Goal: Entertainment & Leisure: Consume media (video, audio)

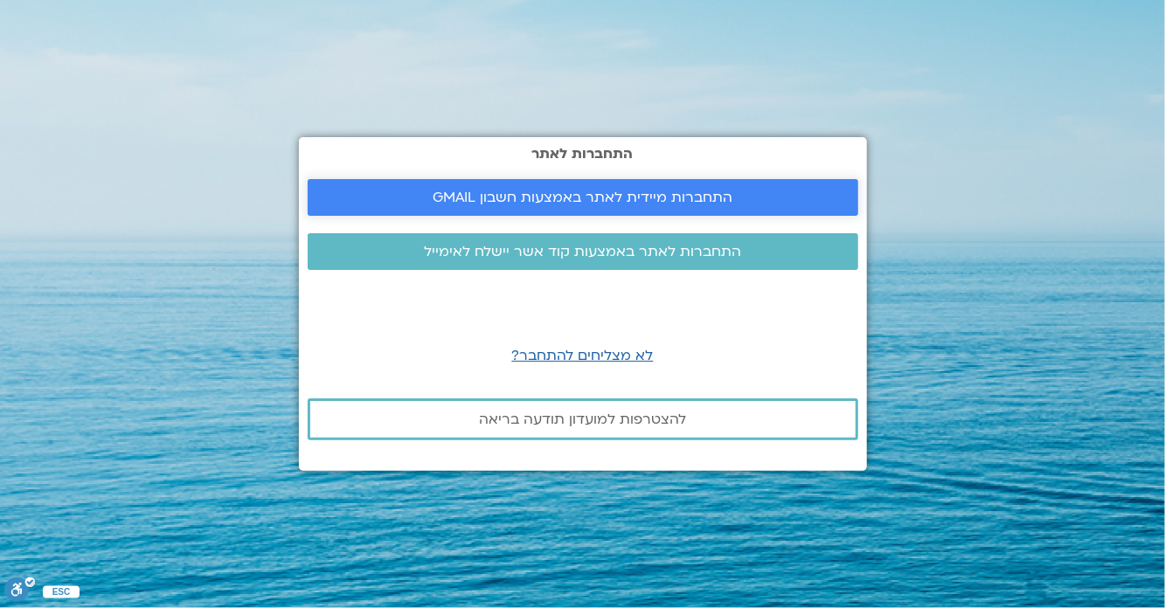
click at [685, 205] on span "התחברות מיידית לאתר באמצעות חשבון GMAIL" at bounding box center [583, 198] width 300 height 16
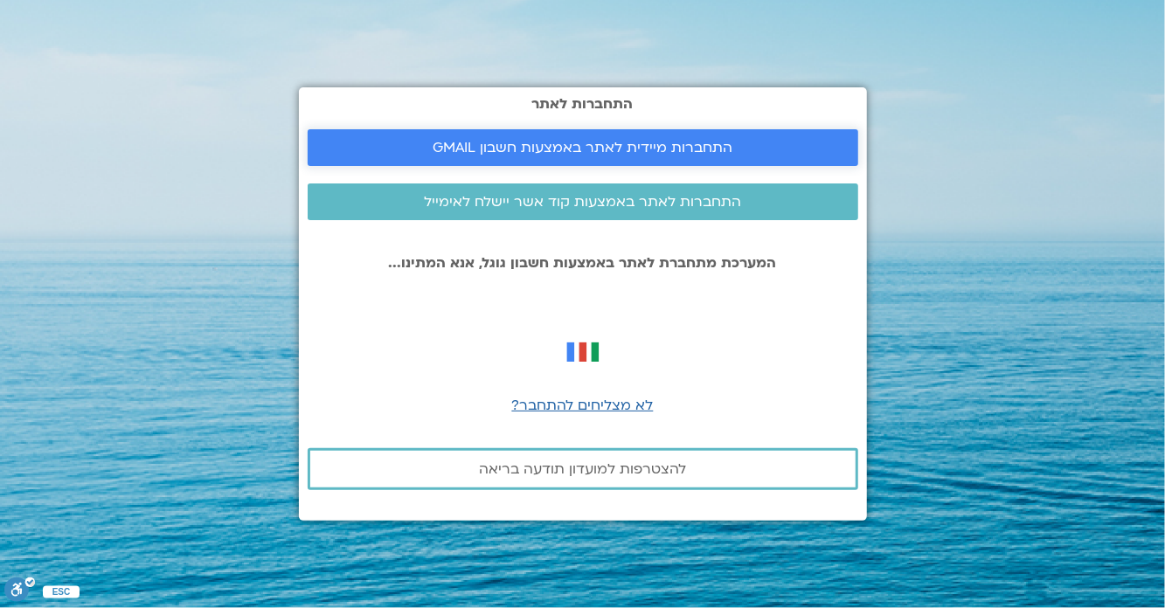
click at [690, 156] on span "התחברות מיידית לאתר באמצעות חשבון GMAIL" at bounding box center [583, 148] width 300 height 16
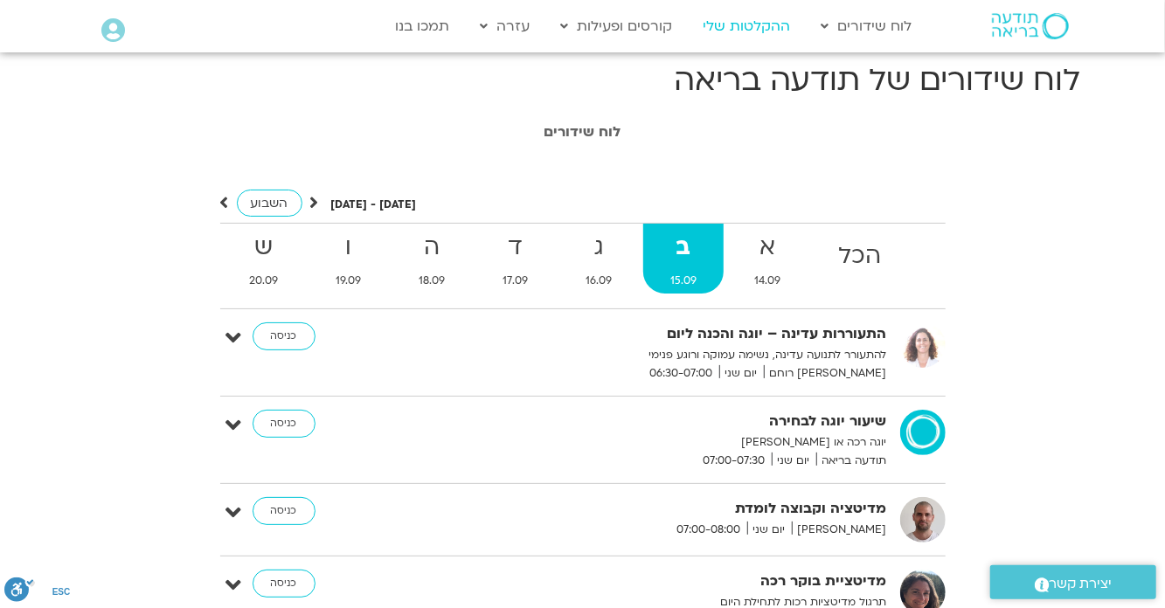
click at [743, 31] on link "ההקלטות שלי" at bounding box center [747, 26] width 105 height 33
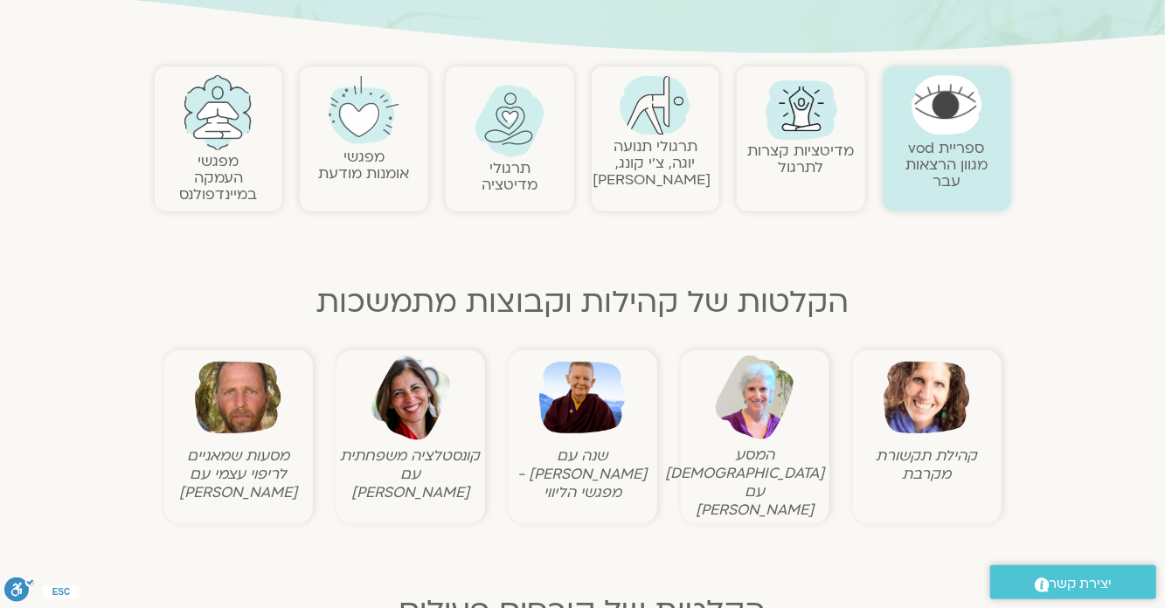
scroll to position [334, 0]
click at [266, 451] on figcaption "מסעות שמאניים לריפוי עצמי עם תומר פיין" at bounding box center [239, 473] width 140 height 55
click at [273, 499] on figcaption "מסעות שמאניים לריפוי עצמי עם תומר פיין" at bounding box center [239, 473] width 140 height 55
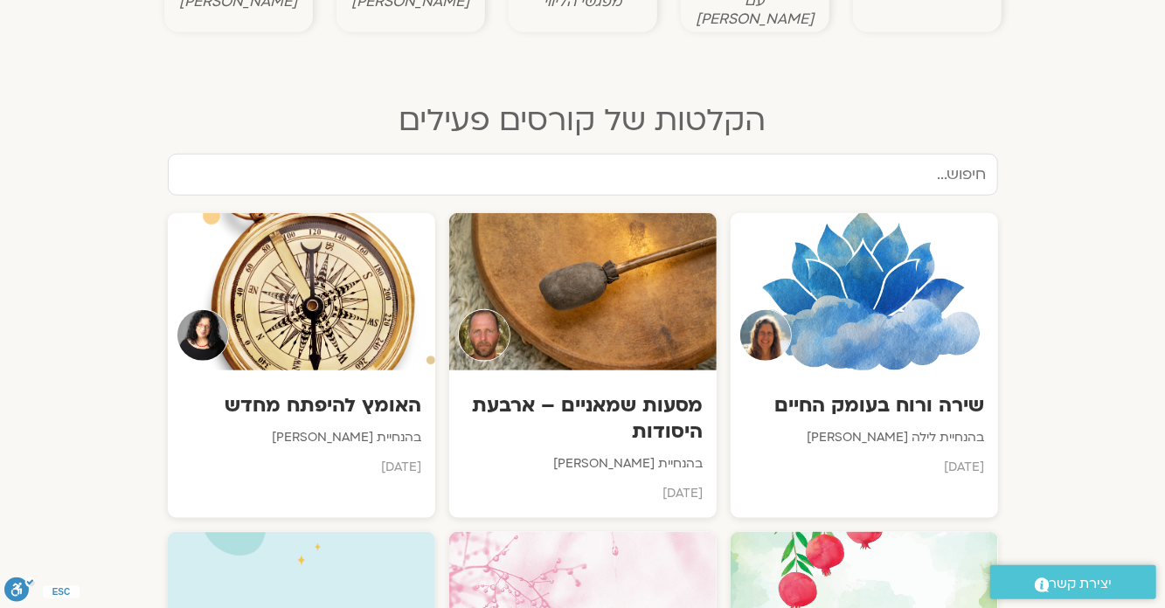
scroll to position [826, 0]
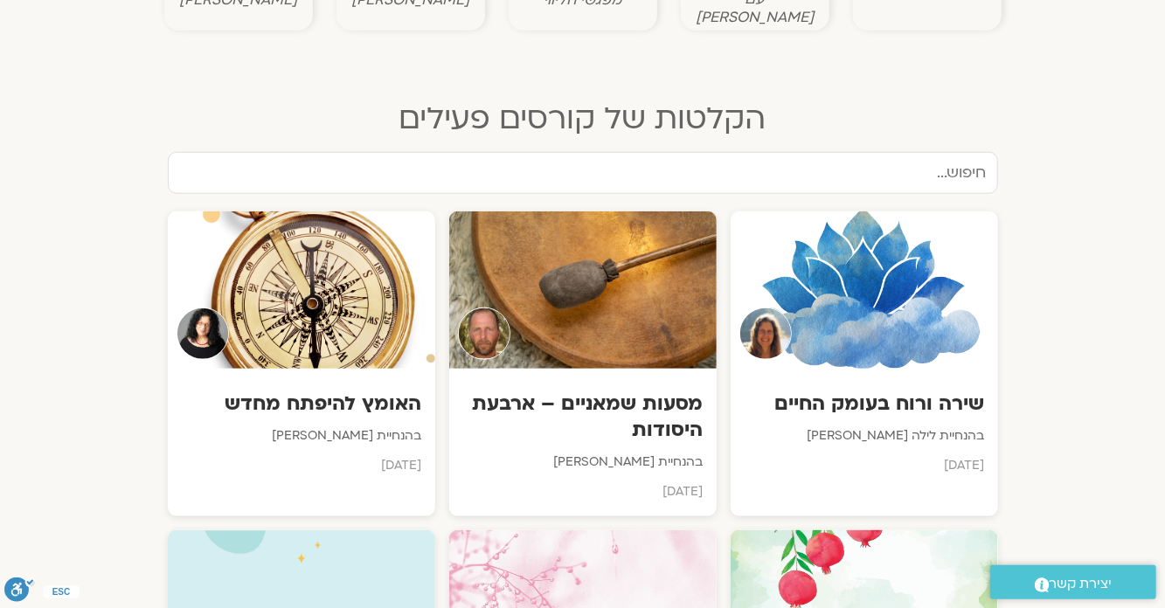
click at [660, 404] on h3 "מסעות שמאניים – ארבעת היסודות" at bounding box center [582, 417] width 241 height 52
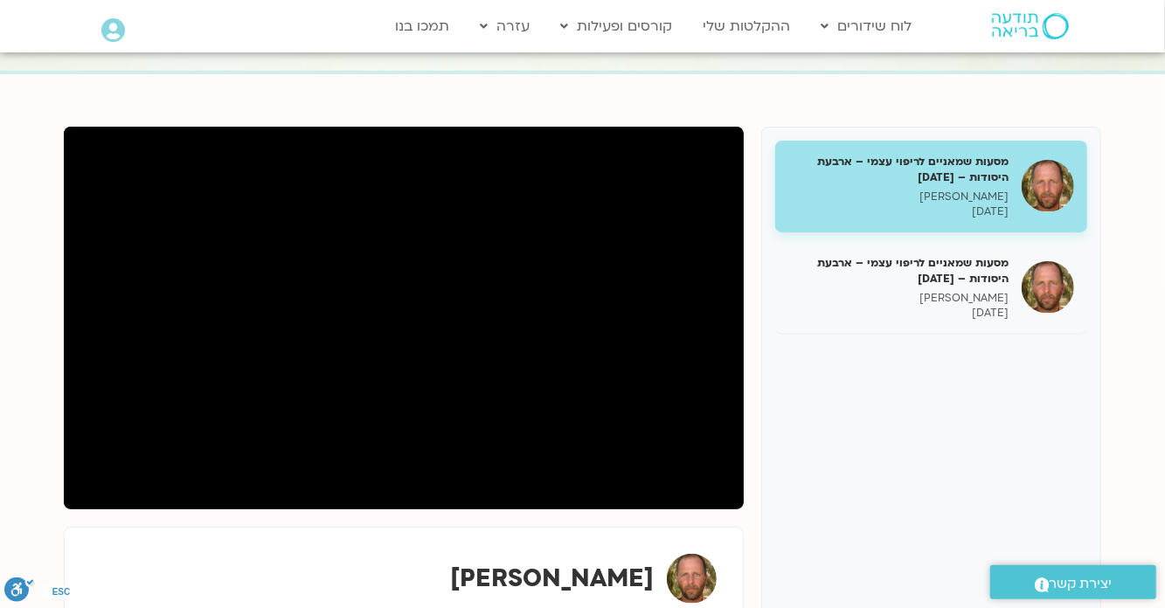
scroll to position [156, 0]
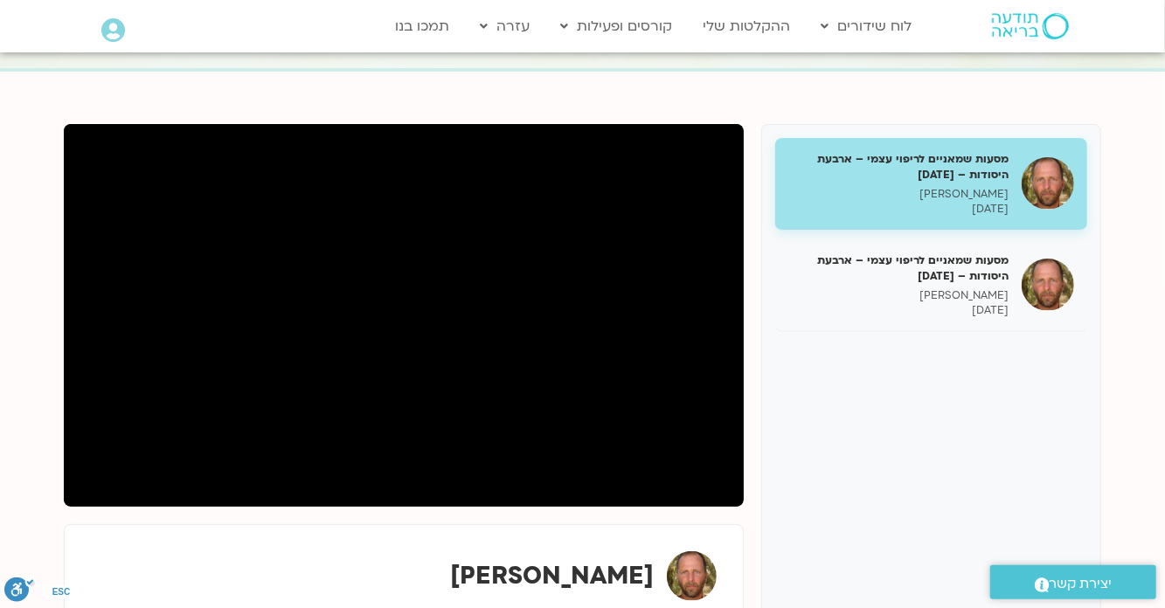
click at [13, 479] on section "מסעות שמאניים לריפוי עצמי – ארבעת היסודות – [DATE] [PERSON_NAME] [DATE] מסעות ש…" at bounding box center [582, 462] width 1165 height 781
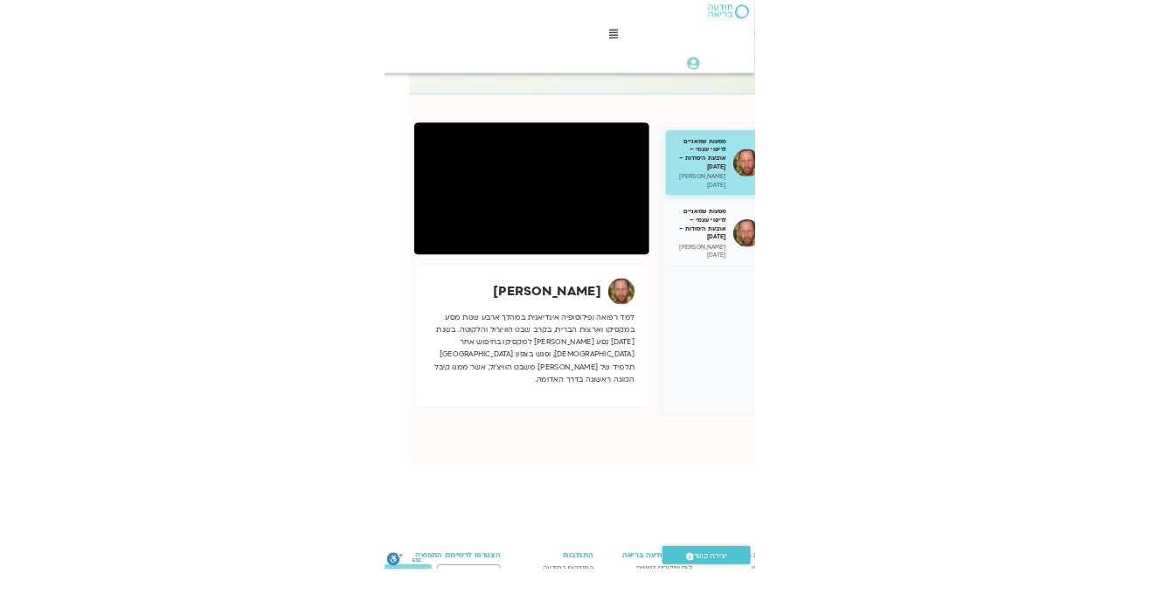
scroll to position [133, 0]
